Goal: Task Accomplishment & Management: Use online tool/utility

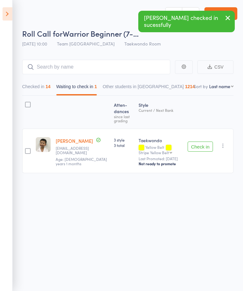
click at [10, 14] on icon at bounding box center [8, 13] width 10 height 13
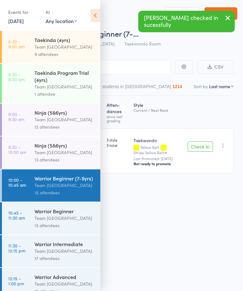
click at [59, 222] on div "Team [GEOGRAPHIC_DATA]" at bounding box center [64, 218] width 60 height 7
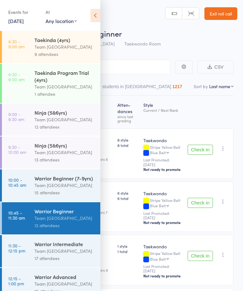
click at [98, 15] on icon at bounding box center [95, 15] width 10 height 13
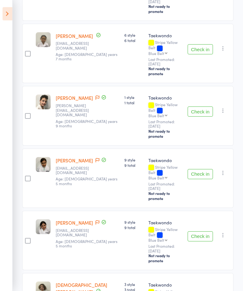
scroll to position [167, 0]
click at [198, 169] on button "Check in" at bounding box center [199, 174] width 25 height 10
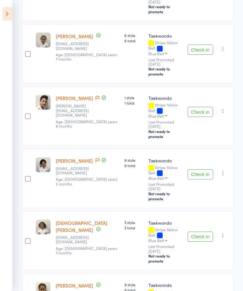
click at [198, 169] on button "Check in" at bounding box center [199, 174] width 25 height 10
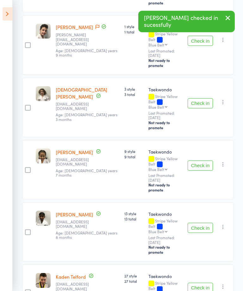
scroll to position [243, 0]
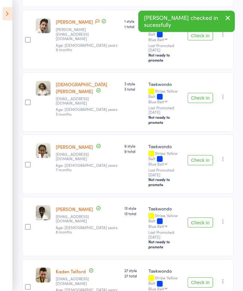
click at [201, 156] on button "Check in" at bounding box center [199, 161] width 25 height 10
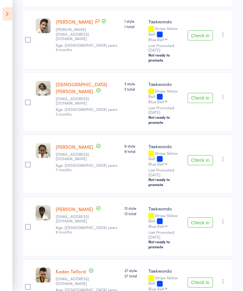
click at [194, 278] on button "Check in" at bounding box center [199, 283] width 25 height 10
click at [202, 217] on button "Check in" at bounding box center [199, 222] width 25 height 10
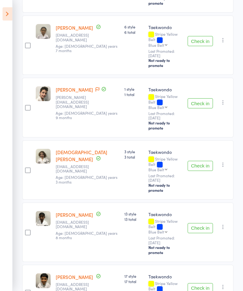
scroll to position [180, 0]
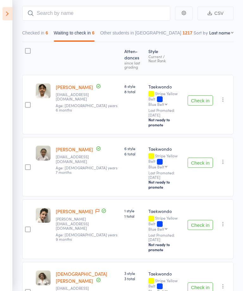
scroll to position [54, 0]
click at [198, 97] on button "Check in" at bounding box center [199, 100] width 25 height 10
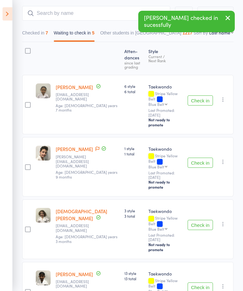
scroll to position [81, 0]
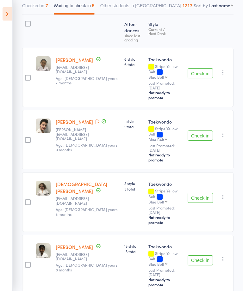
click at [203, 71] on button "Check in" at bounding box center [199, 73] width 25 height 10
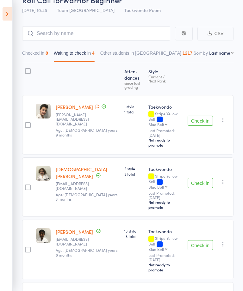
click at [48, 58] on button "Checked in 8" at bounding box center [35, 54] width 26 height 15
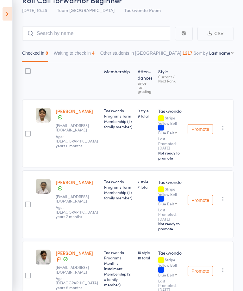
click at [38, 57] on button "Checked in 8" at bounding box center [35, 54] width 26 height 15
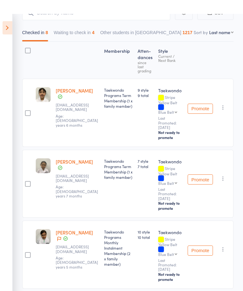
scroll to position [0, 0]
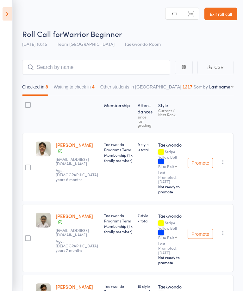
click at [82, 90] on button "Waiting to check in 4" at bounding box center [74, 88] width 41 height 15
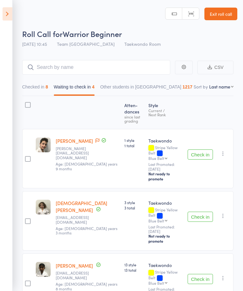
click at [199, 150] on button "Check in" at bounding box center [199, 155] width 25 height 10
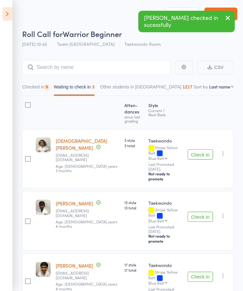
scroll to position [7, 0]
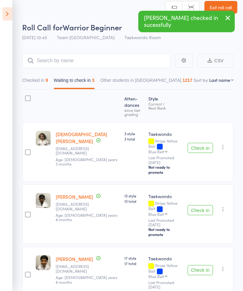
click at [201, 143] on button "Check in" at bounding box center [199, 148] width 25 height 10
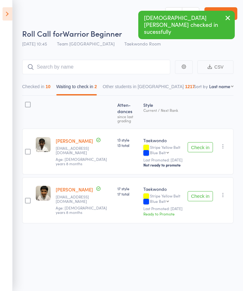
click at [203, 195] on button "Check in" at bounding box center [199, 196] width 25 height 10
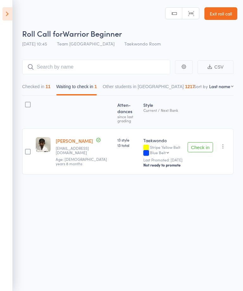
click at [42, 87] on button "Checked in 11" at bounding box center [36, 88] width 28 height 15
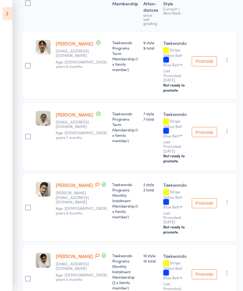
scroll to position [0, 0]
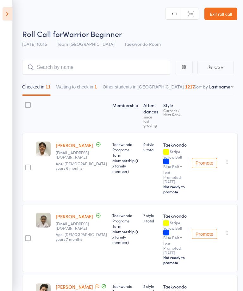
click at [4, 13] on icon at bounding box center [8, 13] width 10 height 13
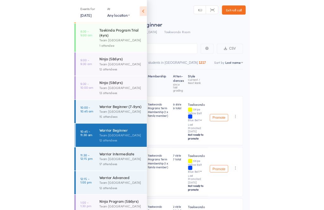
scroll to position [34, 0]
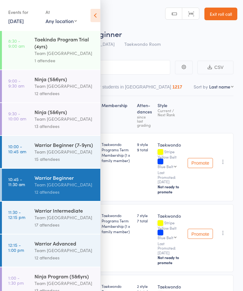
click at [39, 219] on div "Team [GEOGRAPHIC_DATA]" at bounding box center [64, 217] width 60 height 7
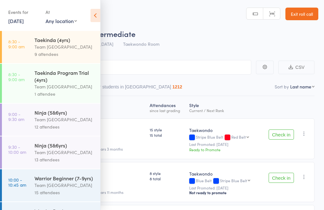
click at [92, 15] on icon at bounding box center [95, 15] width 10 height 13
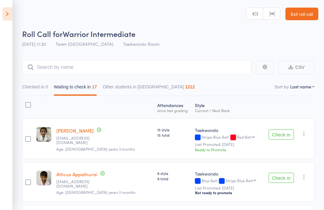
click at [242, 12] on link "Exit roll call" at bounding box center [301, 14] width 33 height 13
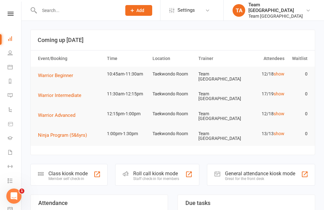
click at [7, 15] on link at bounding box center [10, 14] width 22 height 4
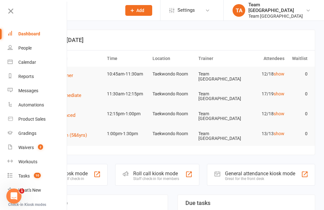
click at [39, 66] on link "Calendar" at bounding box center [38, 62] width 60 height 14
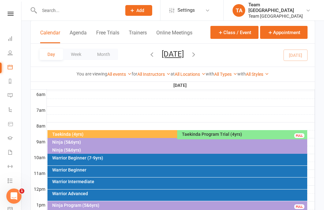
scroll to position [132, 0]
click at [110, 160] on div "Warrior Beginner (7-9yrs)" at bounding box center [179, 158] width 254 height 4
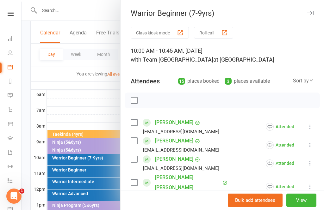
click at [77, 99] on div at bounding box center [172, 105] width 302 height 210
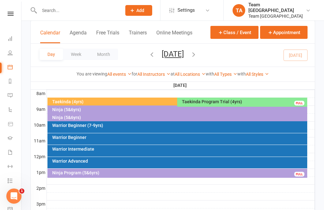
scroll to position [168, 0]
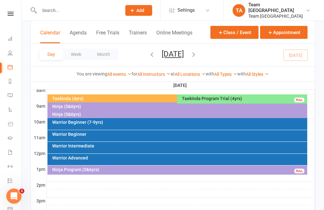
click at [121, 120] on div "Warrior Beginner (7-9yrs)" at bounding box center [179, 122] width 254 height 4
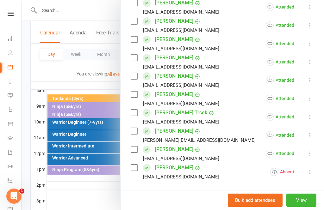
scroll to position [219, 0]
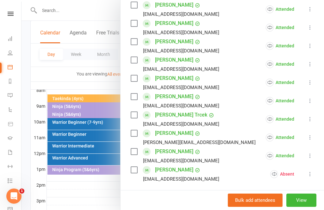
click at [90, 135] on div at bounding box center [172, 105] width 302 height 210
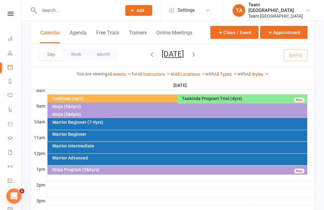
click at [92, 137] on div "Warrior Beginner" at bounding box center [177, 135] width 260 height 11
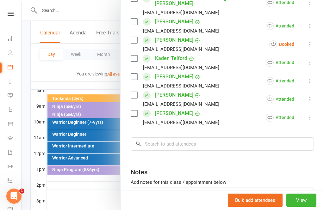
scroll to position [221, 0]
click at [310, 41] on icon at bounding box center [310, 44] width 6 height 6
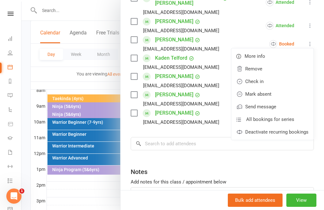
click at [273, 88] on link "Mark absent" at bounding box center [272, 94] width 82 height 13
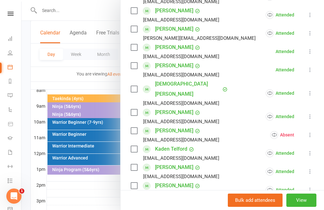
scroll to position [131, 0]
click at [176, 107] on link "[PERSON_NAME]" at bounding box center [174, 112] width 38 height 10
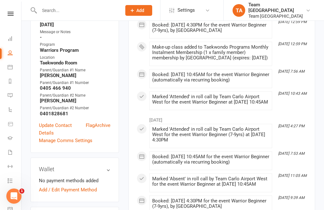
scroll to position [211, 0]
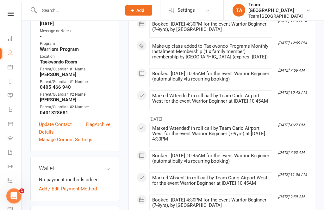
click at [89, 122] on link "Flag" at bounding box center [90, 128] width 9 height 15
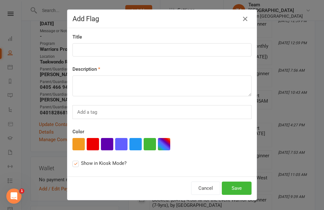
click at [80, 146] on button "button" at bounding box center [78, 144] width 12 height 12
click at [99, 46] on input at bounding box center [161, 49] width 179 height 13
type input "2 tapes next class GH"
click at [96, 81] on textarea at bounding box center [161, 86] width 179 height 21
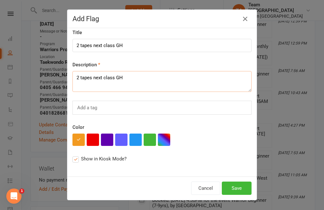
scroll to position [6, 0]
type textarea "2 tapes next class GH"
click at [242, 189] on button "Save" at bounding box center [237, 188] width 30 height 13
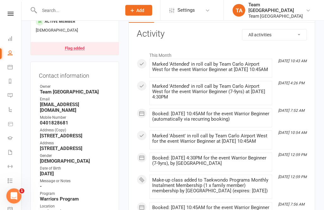
scroll to position [76, 0]
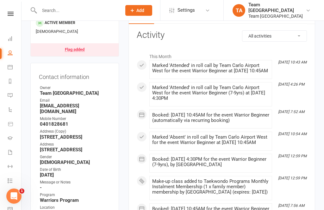
click at [11, 21] on div "Clubworx" at bounding box center [10, 22] width 21 height 21
click at [8, 15] on icon at bounding box center [11, 14] width 6 height 4
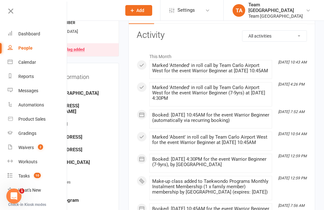
click at [39, 63] on link "Calendar" at bounding box center [38, 62] width 60 height 14
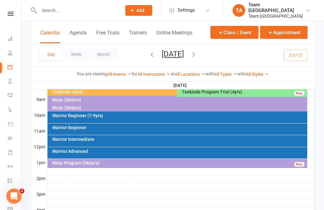
scroll to position [174, 0]
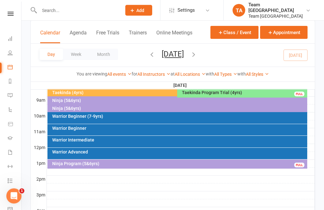
click at [145, 119] on div "Warrior Beginner (7-9yrs)" at bounding box center [177, 119] width 260 height 12
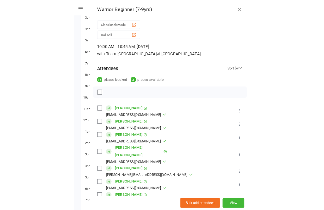
scroll to position [174, 0]
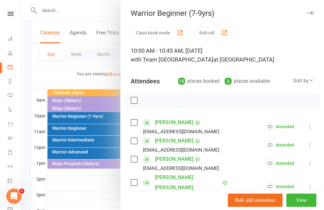
click at [77, 75] on div at bounding box center [172, 105] width 302 height 210
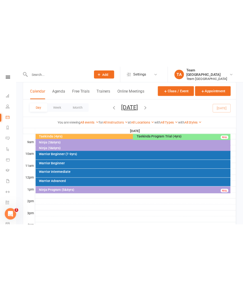
scroll to position [161, 0]
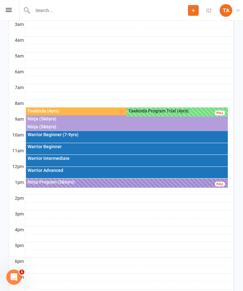
click at [10, 11] on icon at bounding box center [9, 10] width 6 height 4
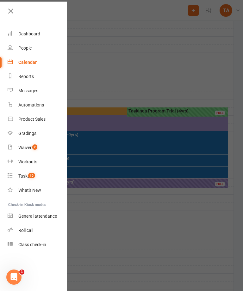
click at [36, 210] on link "Roll call" at bounding box center [38, 230] width 60 height 14
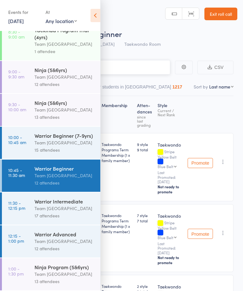
scroll to position [49, 0]
click at [47, 205] on div "Team [GEOGRAPHIC_DATA]" at bounding box center [64, 208] width 60 height 7
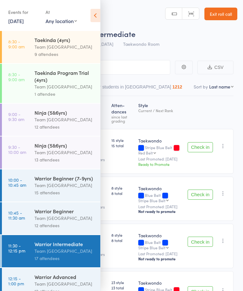
click at [100, 13] on icon at bounding box center [95, 15] width 10 height 13
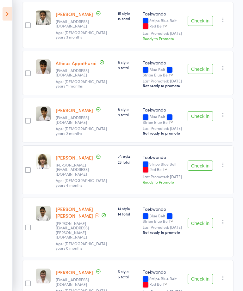
scroll to position [126, 0]
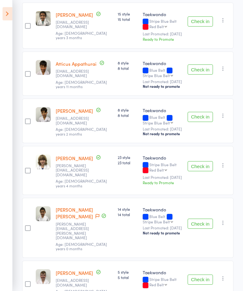
click at [202, 68] on div "Check in Check in Promote Send message Add Note Add Task Add Flag Remove Mark a…" at bounding box center [209, 74] width 48 height 45
click at [201, 75] on button "Check in" at bounding box center [199, 70] width 25 height 10
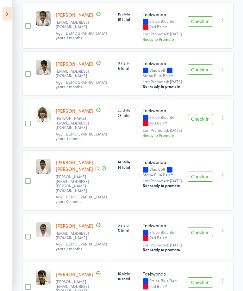
click at [196, 75] on button "Check in" at bounding box center [199, 69] width 25 height 10
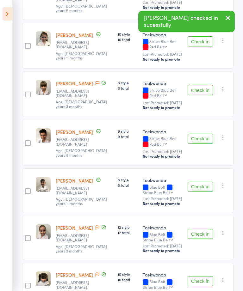
scroll to position [371, 0]
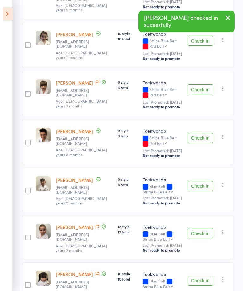
click at [196, 141] on button "Check in" at bounding box center [199, 138] width 25 height 10
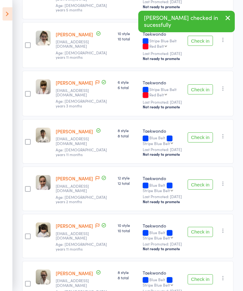
click at [199, 142] on button "Check in" at bounding box center [199, 137] width 25 height 10
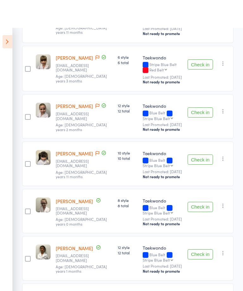
scroll to position [396, 0]
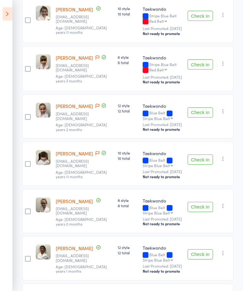
click at [202, 212] on button "Check in" at bounding box center [199, 207] width 25 height 10
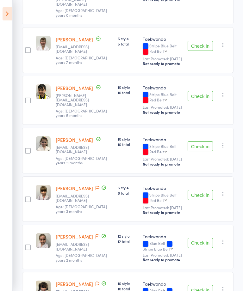
scroll to position [266, 0]
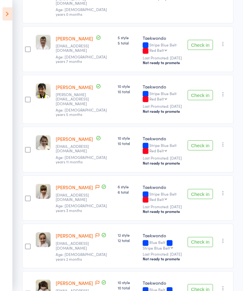
click at [203, 90] on button "Check in" at bounding box center [199, 95] width 25 height 10
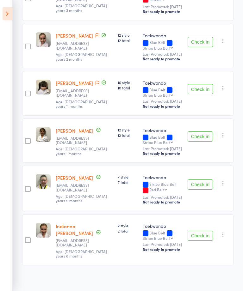
scroll to position [415, 0]
click at [198, 190] on button "Check in" at bounding box center [199, 185] width 25 height 10
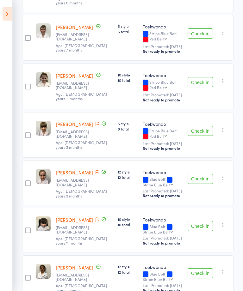
scroll to position [278, 0]
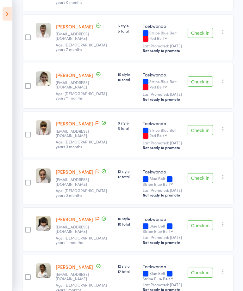
click at [205, 131] on button "Check in" at bounding box center [199, 130] width 25 height 10
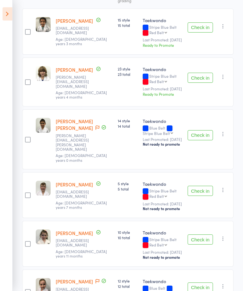
scroll to position [120, 0]
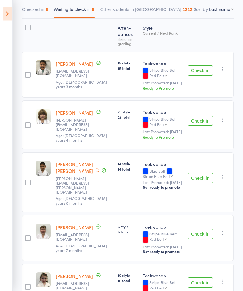
click at [205, 73] on button "Check in" at bounding box center [199, 71] width 25 height 10
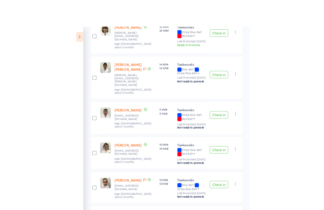
scroll to position [0, 0]
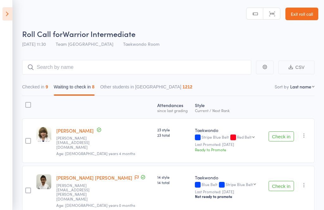
click at [81, 84] on button "Waiting to check in 8" at bounding box center [74, 88] width 41 height 15
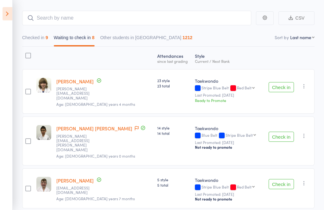
click at [242, 87] on icon "button" at bounding box center [304, 86] width 6 height 6
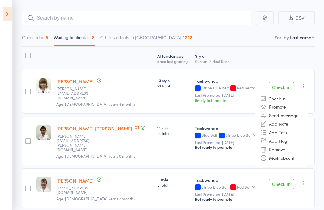
click at [242, 156] on li "Mark absent" at bounding box center [281, 158] width 52 height 9
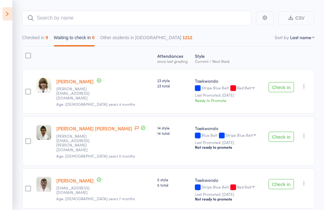
click at [242, 133] on icon "button" at bounding box center [304, 136] width 6 height 6
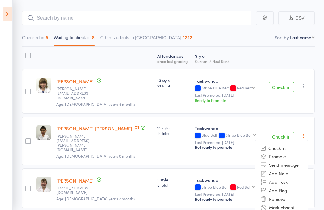
click at [242, 204] on li "Mark absent" at bounding box center [281, 208] width 52 height 9
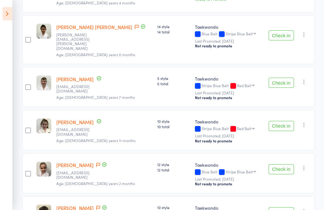
scroll to position [154, 0]
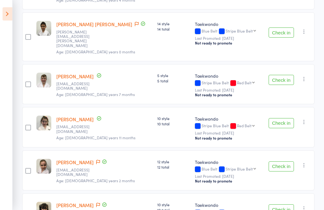
click at [242, 76] on icon "button" at bounding box center [304, 79] width 6 height 6
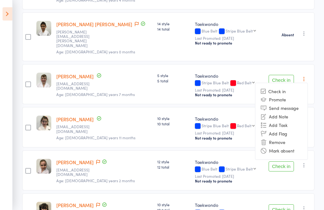
click at [242, 147] on li "Mark absent" at bounding box center [281, 151] width 52 height 9
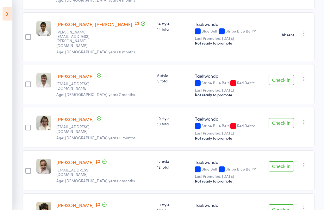
click at [242, 118] on button "Check in" at bounding box center [280, 123] width 25 height 10
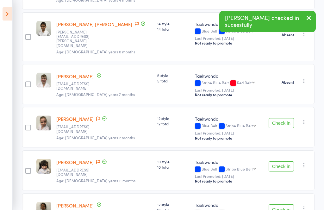
click at [100, 117] on icon at bounding box center [98, 119] width 4 height 4
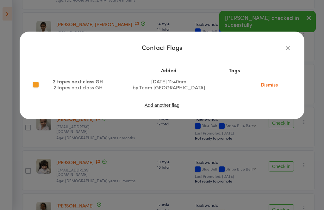
click at [242, 81] on link "Dismiss" at bounding box center [269, 84] width 27 height 7
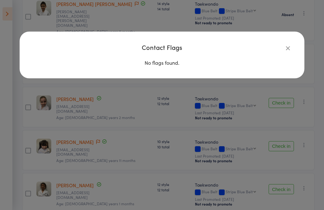
click at [242, 48] on icon "button" at bounding box center [287, 48] width 7 height 7
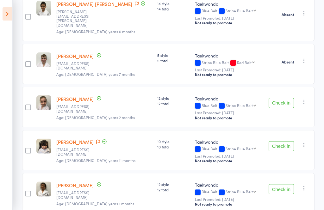
click at [242, 98] on button "Check in" at bounding box center [280, 103] width 25 height 10
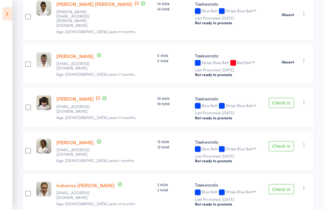
click at [242, 98] on button "button" at bounding box center [304, 102] width 8 height 8
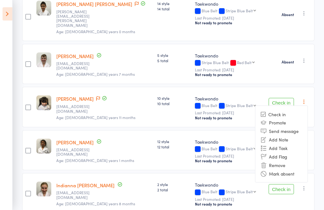
click at [242, 169] on li "Mark absent" at bounding box center [281, 173] width 52 height 9
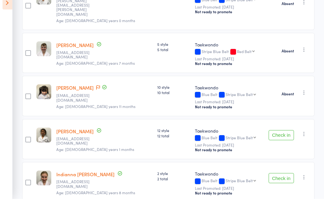
scroll to position [174, 0]
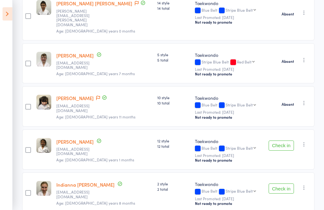
click at [242, 185] on icon "button" at bounding box center [304, 188] width 6 height 6
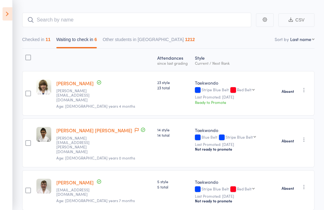
scroll to position [46, 0]
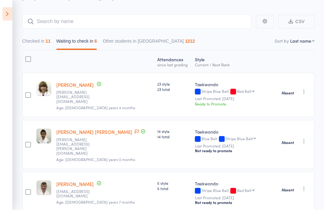
click at [41, 42] on button "Checked in 11" at bounding box center [36, 42] width 28 height 15
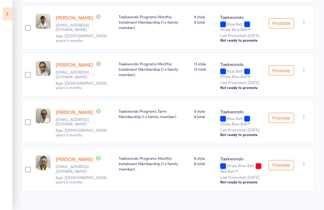
scroll to position [496, 0]
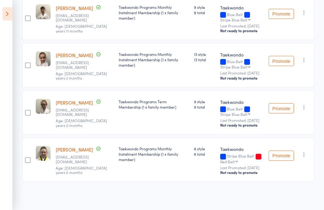
click at [242, 158] on icon "button" at bounding box center [304, 154] width 6 height 6
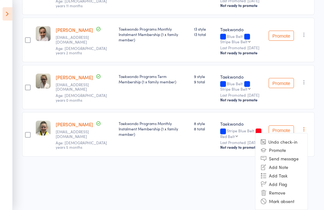
scroll to position [519, 0]
click at [242, 205] on li "Mark absent" at bounding box center [281, 201] width 52 height 9
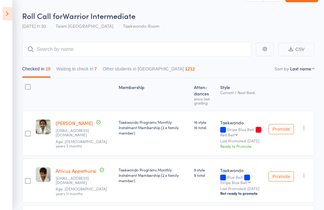
scroll to position [0, 0]
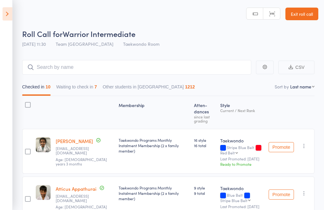
click at [242, 18] on link "Exit roll call" at bounding box center [301, 14] width 33 height 13
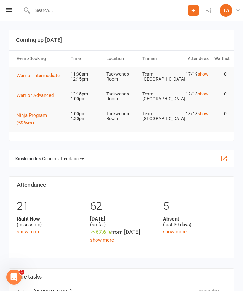
click at [8, 11] on icon at bounding box center [9, 10] width 6 height 4
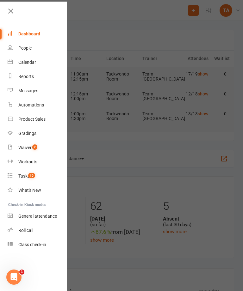
click at [33, 210] on div "Roll call" at bounding box center [25, 230] width 15 height 5
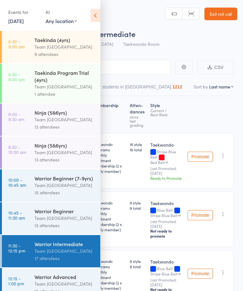
click at [95, 20] on icon at bounding box center [95, 15] width 10 height 13
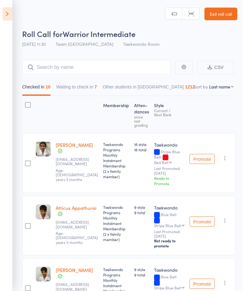
click at [89, 88] on button "Waiting to check in 7" at bounding box center [76, 88] width 41 height 15
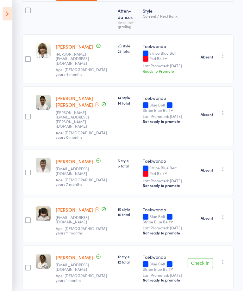
scroll to position [93, 0]
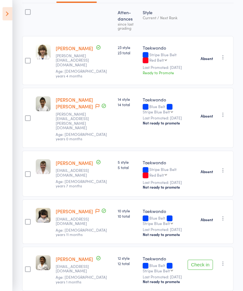
click at [18, 16] on main "CSV Checked in 10 Waiting to check in 7 Other students in Taekwondo 1212 Sort b…" at bounding box center [121, 190] width 243 height 464
click at [9, 16] on icon at bounding box center [8, 13] width 10 height 13
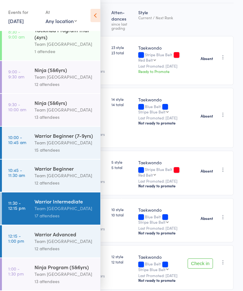
scroll to position [49, 0]
click at [52, 235] on div "Warrior Advanced" at bounding box center [64, 234] width 60 height 7
click at [57, 232] on div "Warrior Advanced" at bounding box center [64, 234] width 60 height 7
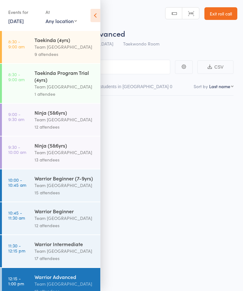
scroll to position [0, 0]
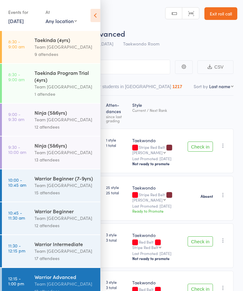
click at [99, 16] on icon at bounding box center [95, 15] width 10 height 13
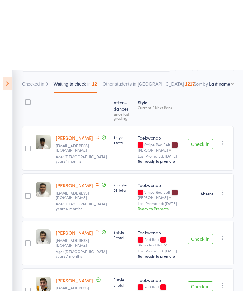
scroll to position [0, 0]
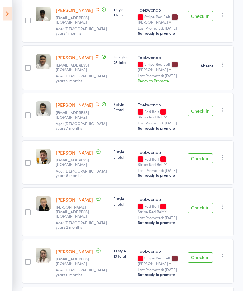
click at [199, 206] on button "Check in" at bounding box center [199, 208] width 25 height 10
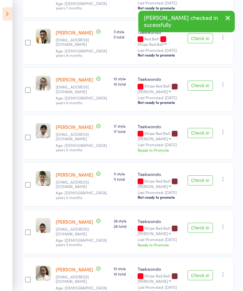
scroll to position [254, 0]
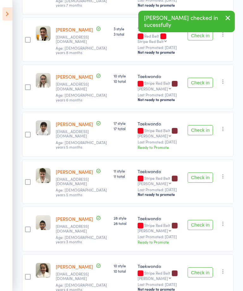
click at [202, 134] on button "Check in" at bounding box center [199, 130] width 25 height 10
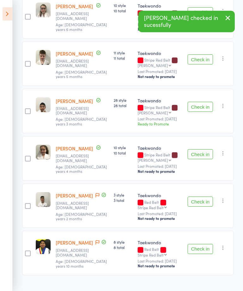
scroll to position [332, 0]
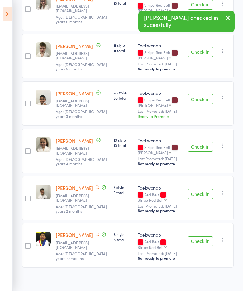
click at [200, 199] on button "Check in" at bounding box center [199, 194] width 25 height 10
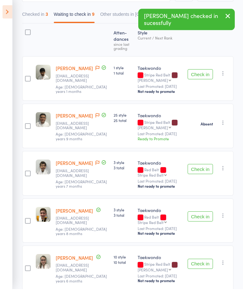
scroll to position [112, 0]
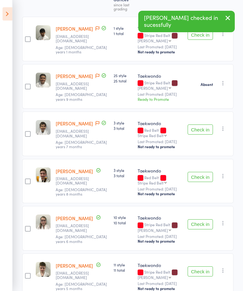
click at [202, 222] on button "Check in" at bounding box center [199, 224] width 25 height 10
click at [206, 127] on button "Check in" at bounding box center [199, 130] width 25 height 10
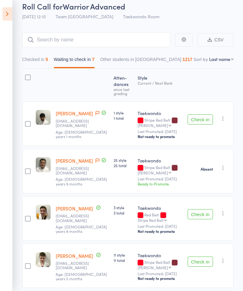
scroll to position [0, 0]
